Goal: Transaction & Acquisition: Purchase product/service

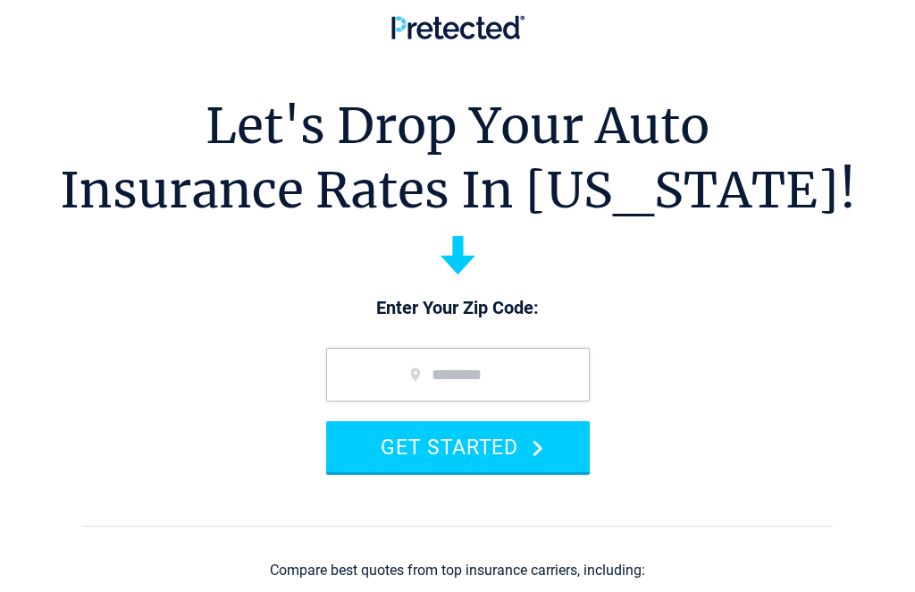
click at [496, 368] on input "zip code" at bounding box center [458, 375] width 264 height 54
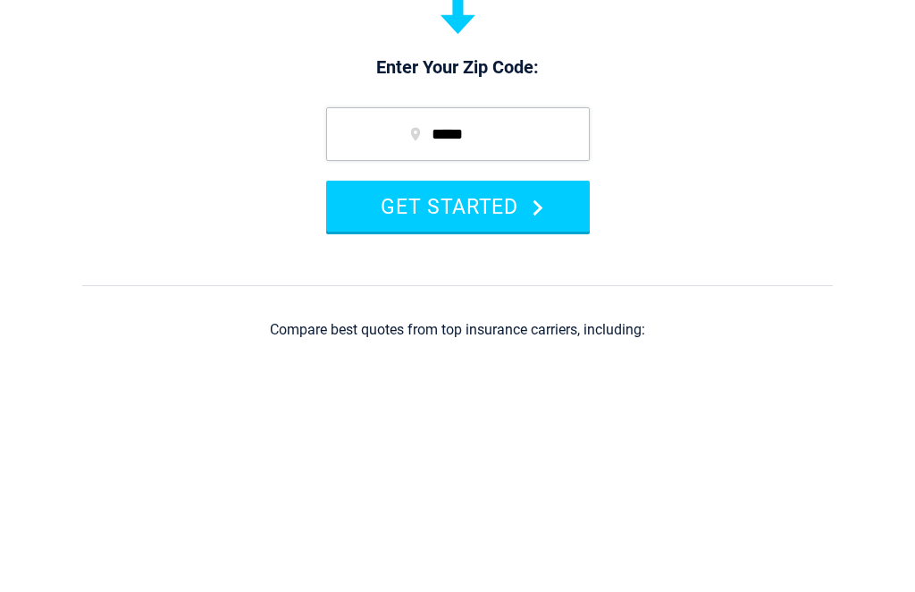
type input "*****"
click at [521, 421] on button "GET STARTED" at bounding box center [458, 446] width 264 height 51
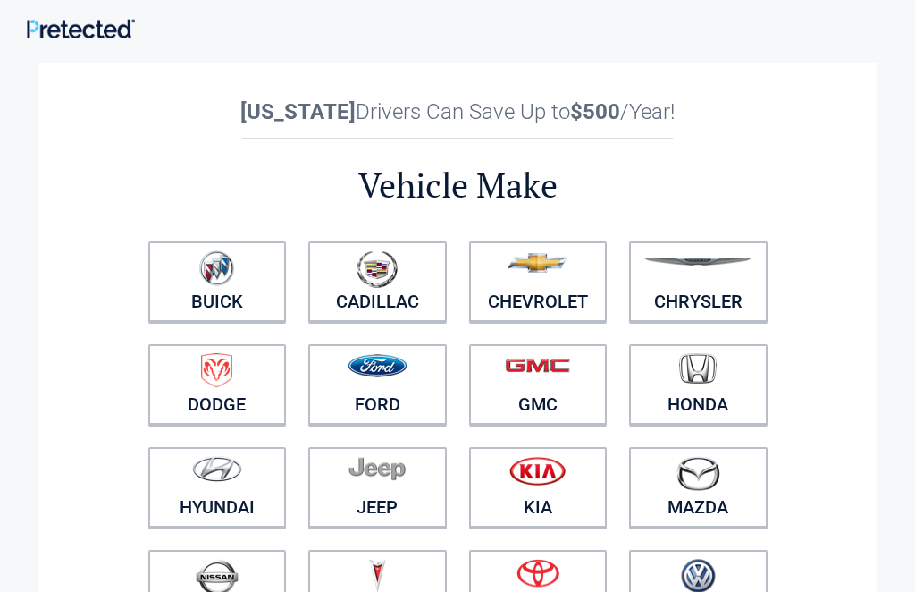
click at [146, 262] on li "Buick" at bounding box center [217, 282] width 161 height 103
click at [195, 279] on figure at bounding box center [217, 270] width 117 height 40
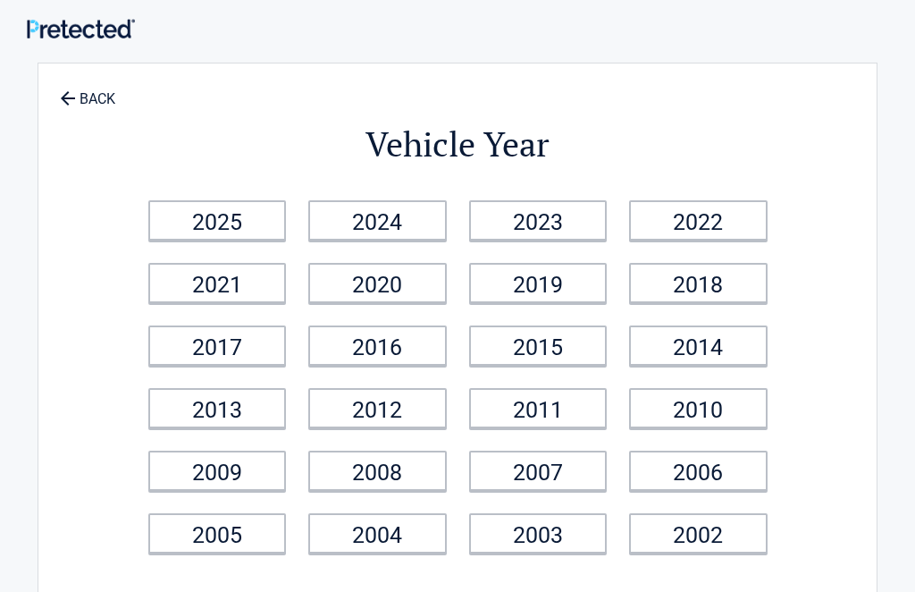
click at [421, 224] on link "2024" at bounding box center [377, 220] width 139 height 40
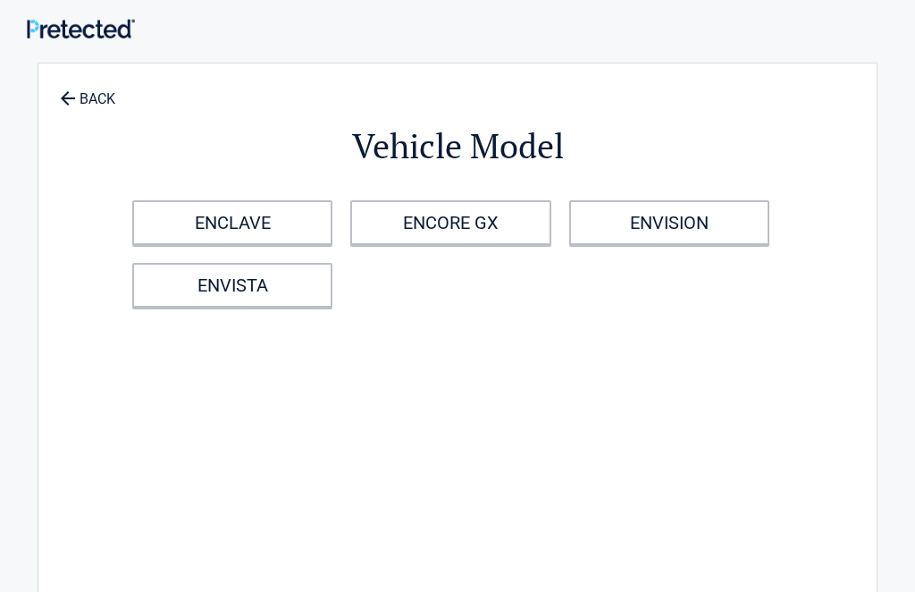
click at [164, 261] on div "ENCLAVE ENCORE GX ENVISION ENVISTA" at bounding box center [457, 253] width 668 height 125
click at [171, 292] on link "ENVISTA" at bounding box center [232, 285] width 200 height 45
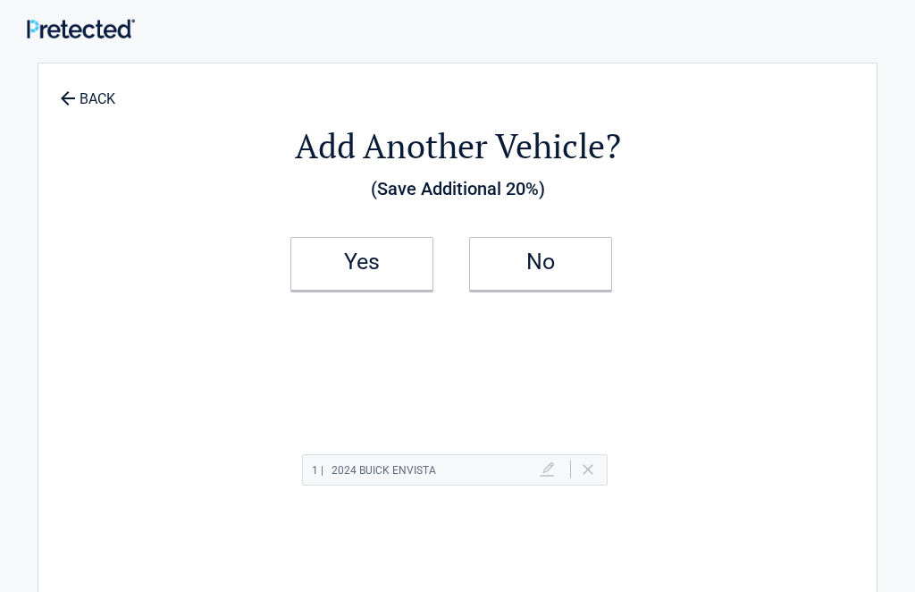
click at [401, 273] on link "Yes" at bounding box center [361, 264] width 143 height 54
